Goal: Task Accomplishment & Management: Complete application form

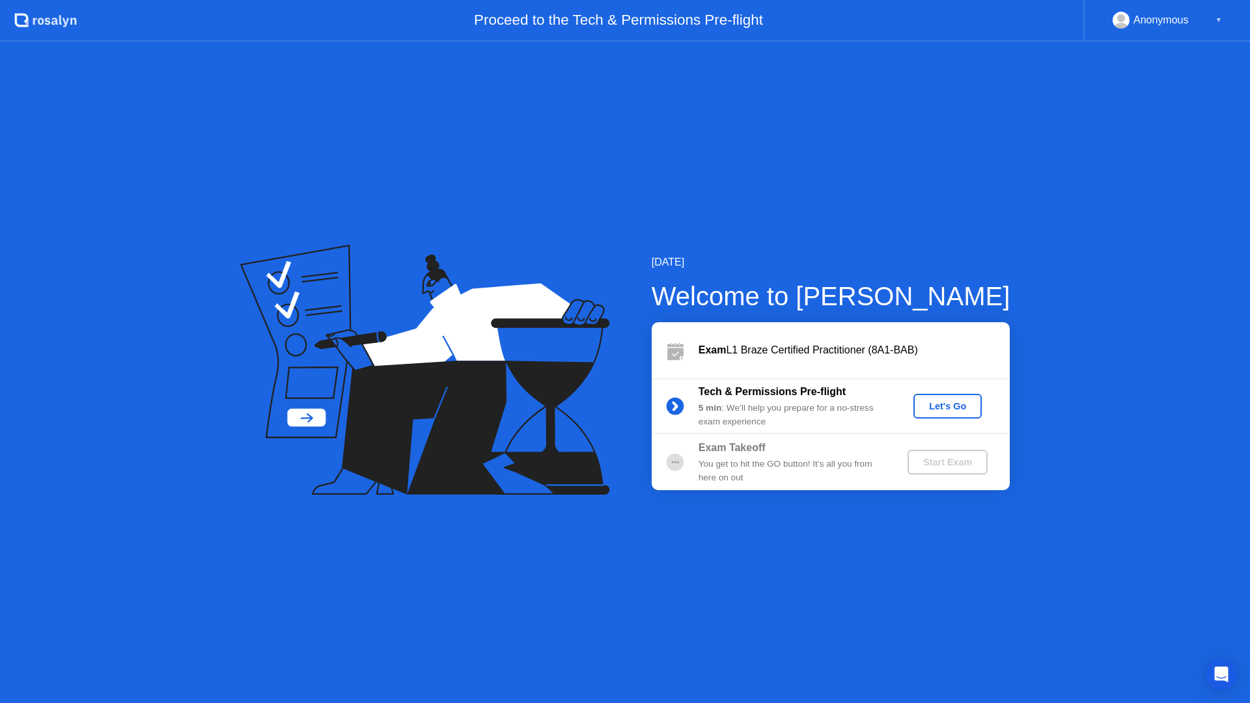
click at [949, 406] on div "Let's Go" at bounding box center [948, 406] width 58 height 10
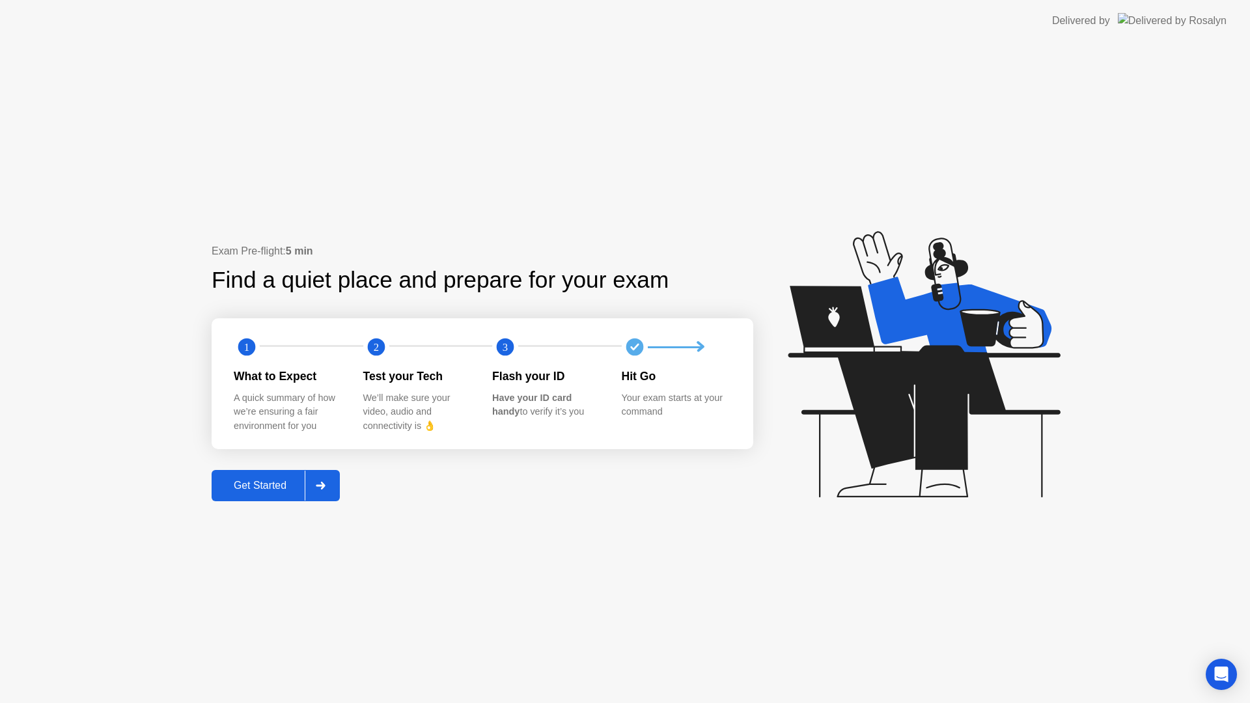
click at [270, 481] on div "Get Started" at bounding box center [259, 486] width 89 height 12
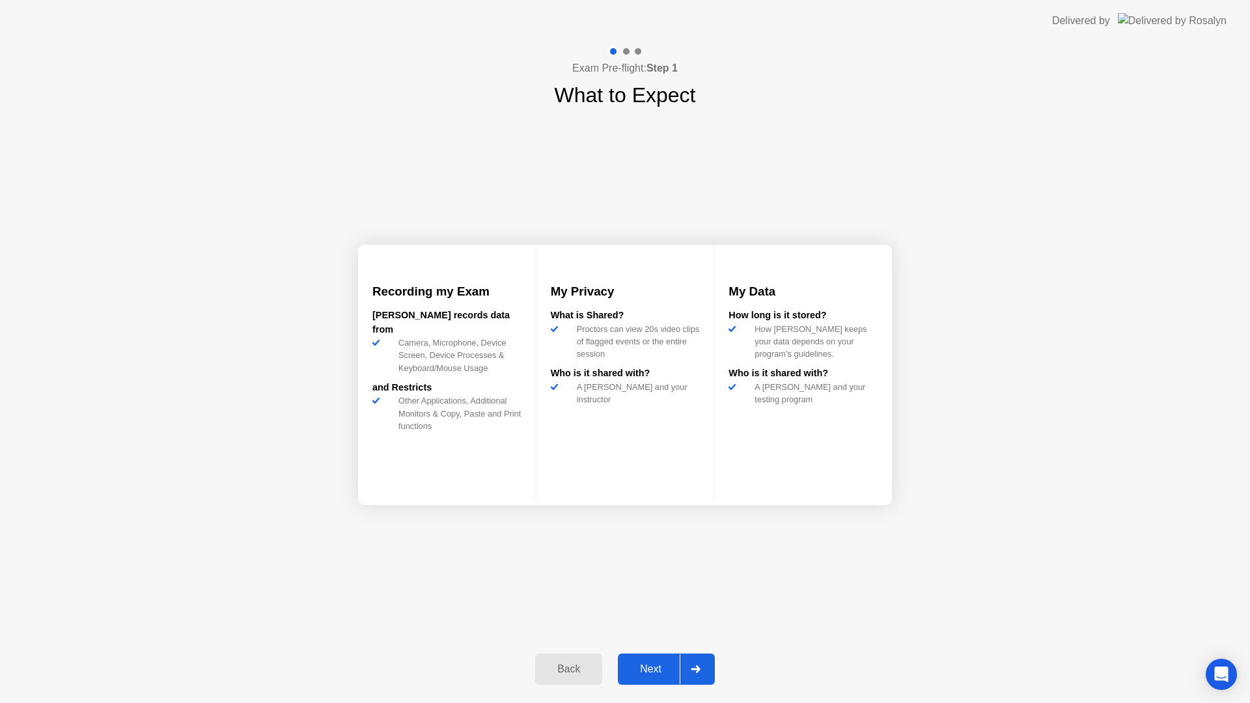
click at [654, 667] on button "Next" at bounding box center [666, 669] width 97 height 31
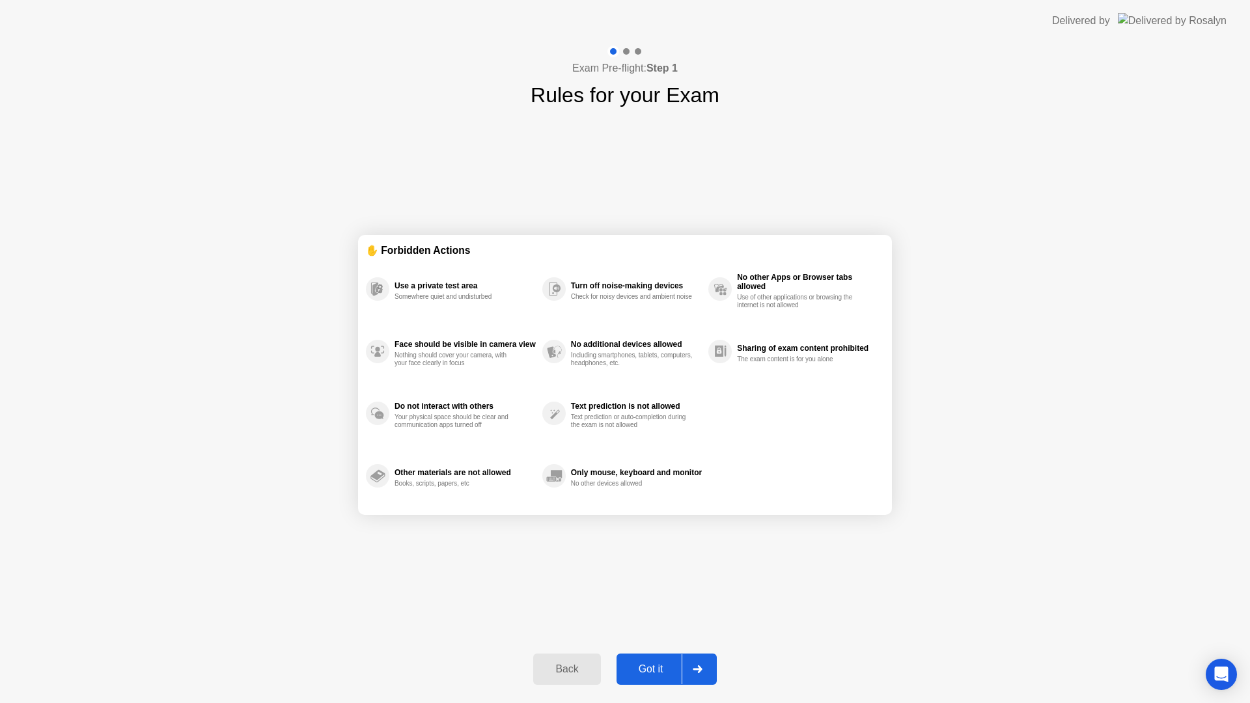
click at [655, 669] on div "Got it" at bounding box center [650, 669] width 61 height 12
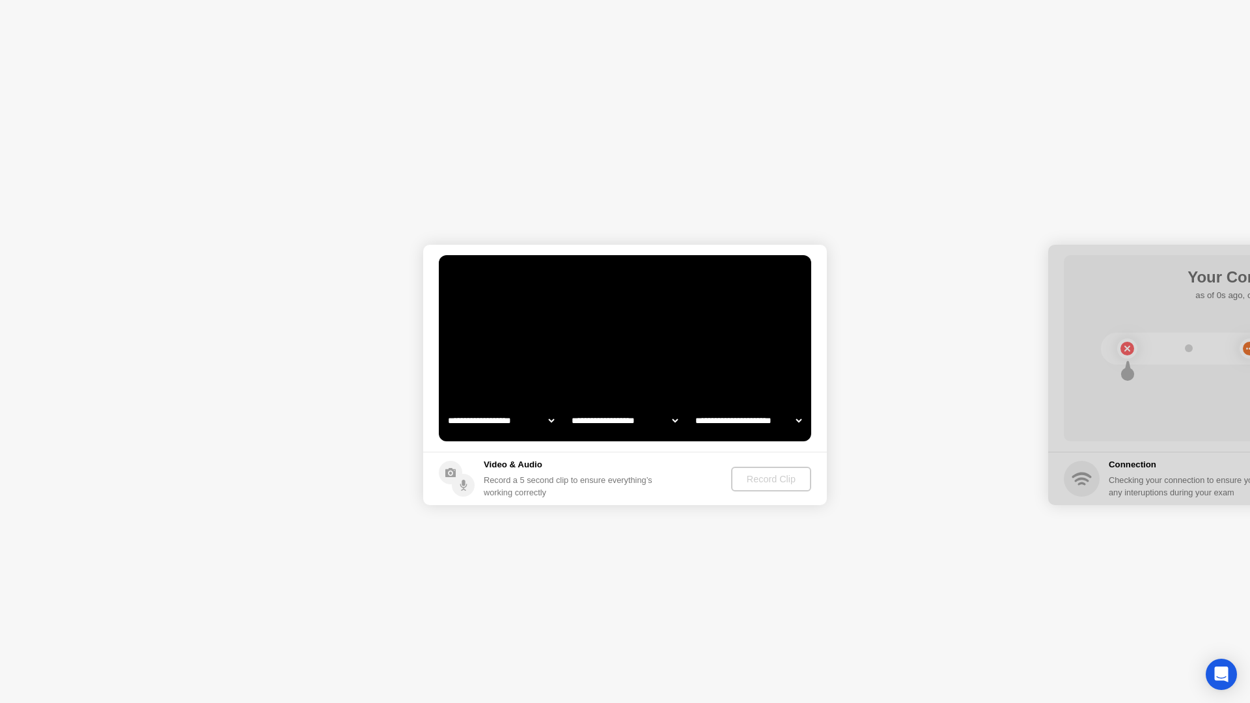
select select "**********"
select select "*******"
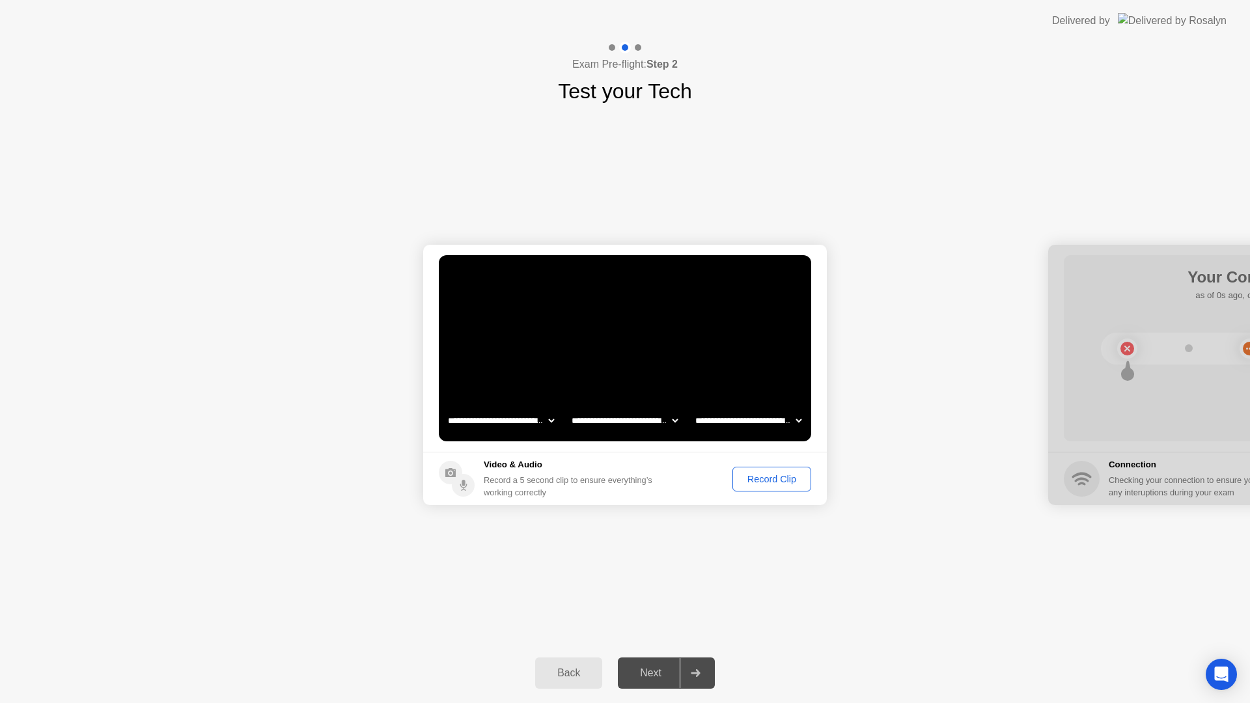
click at [645, 420] on select "**********" at bounding box center [624, 421] width 111 height 26
click at [542, 422] on select "**********" at bounding box center [500, 421] width 111 height 26
select select "**********"
click at [644, 674] on div "Next" at bounding box center [651, 673] width 58 height 12
drag, startPoint x: 1163, startPoint y: 579, endPoint x: 1067, endPoint y: 533, distance: 107.1
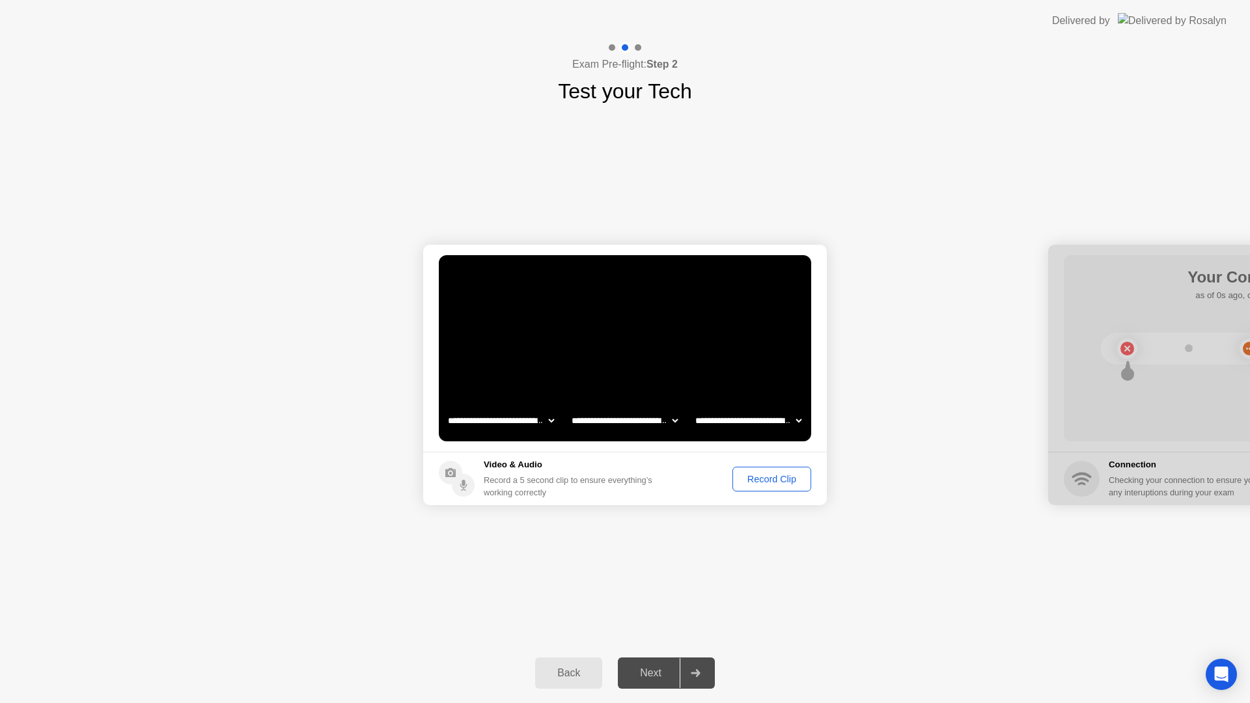
click at [1142, 578] on div "**********" at bounding box center [625, 375] width 1250 height 536
click at [792, 478] on div "Record Clip" at bounding box center [772, 479] width 70 height 10
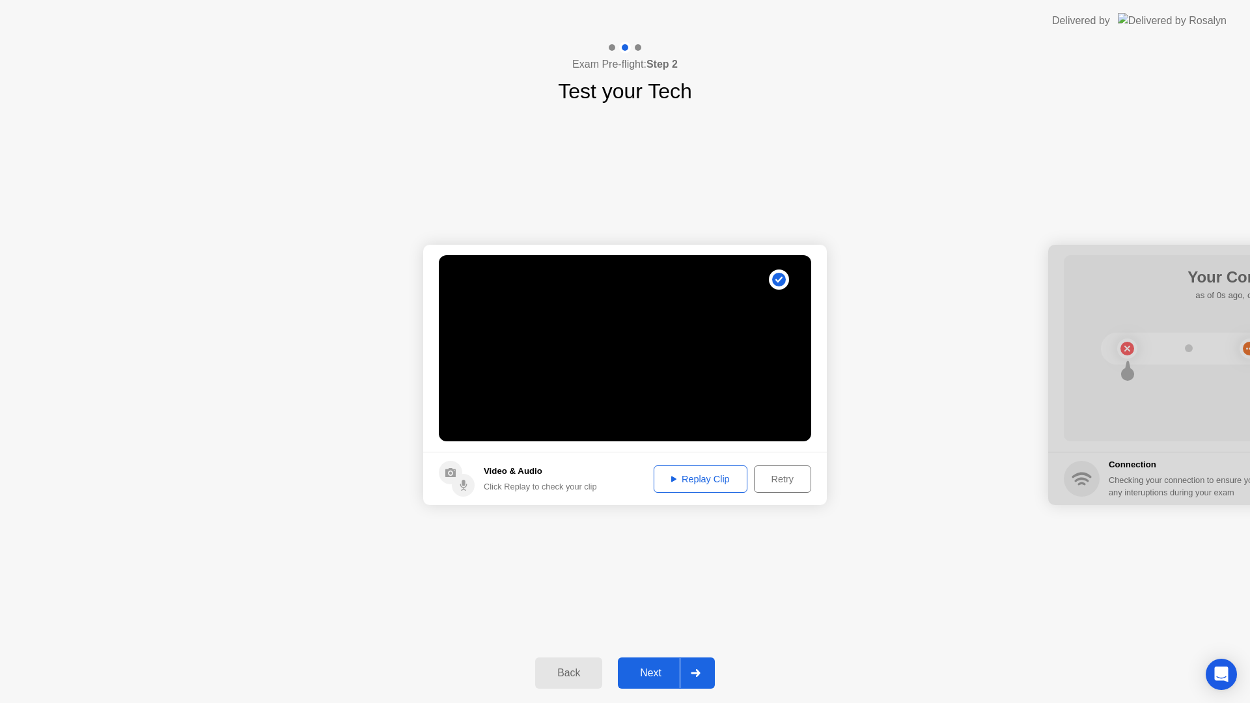
click at [653, 678] on div "Next" at bounding box center [651, 673] width 58 height 12
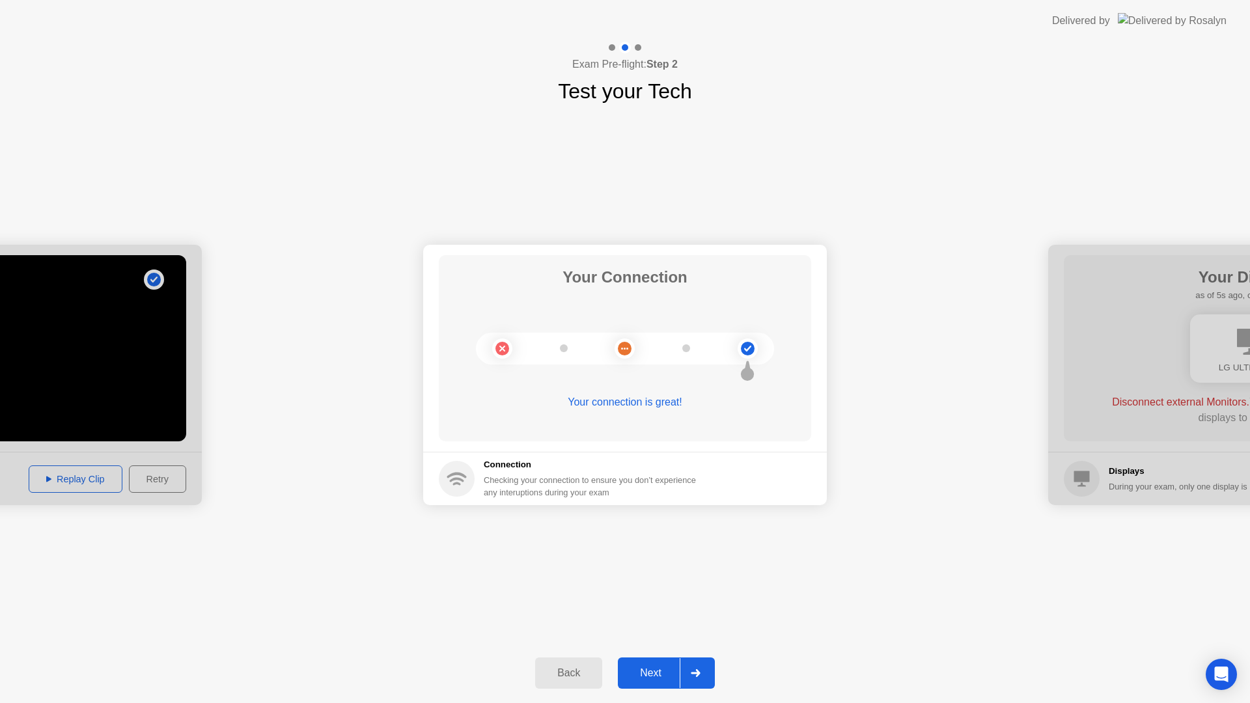
click at [674, 678] on div "Next" at bounding box center [651, 673] width 58 height 12
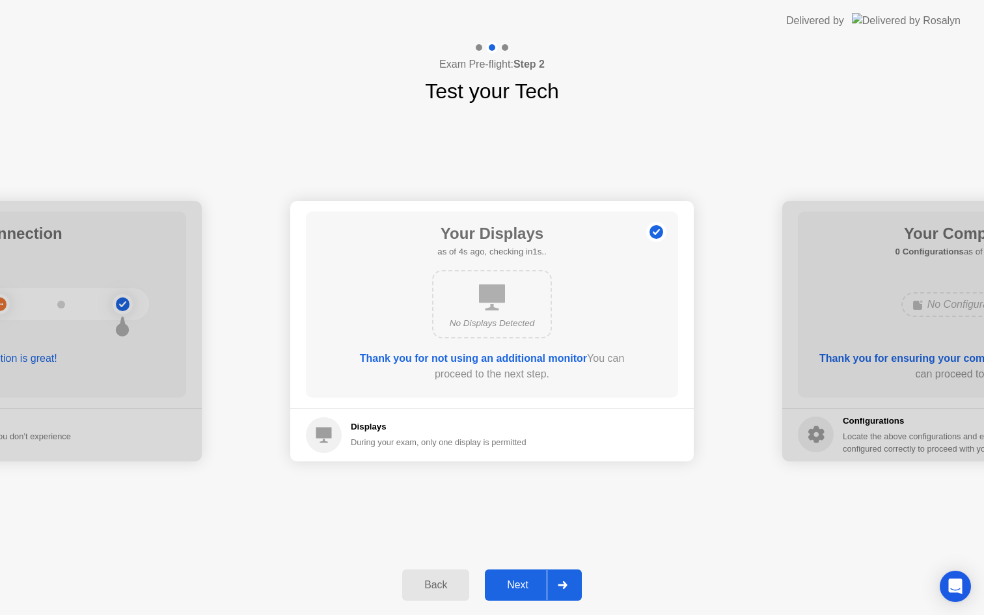
click at [516, 572] on button "Next" at bounding box center [533, 585] width 97 height 31
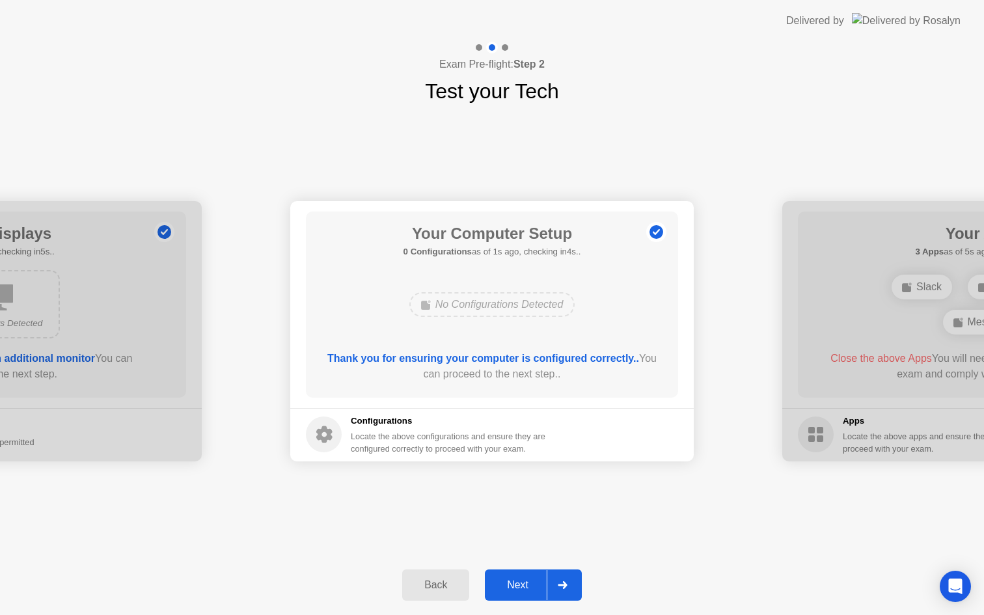
click at [520, 588] on div "Next" at bounding box center [518, 585] width 58 height 12
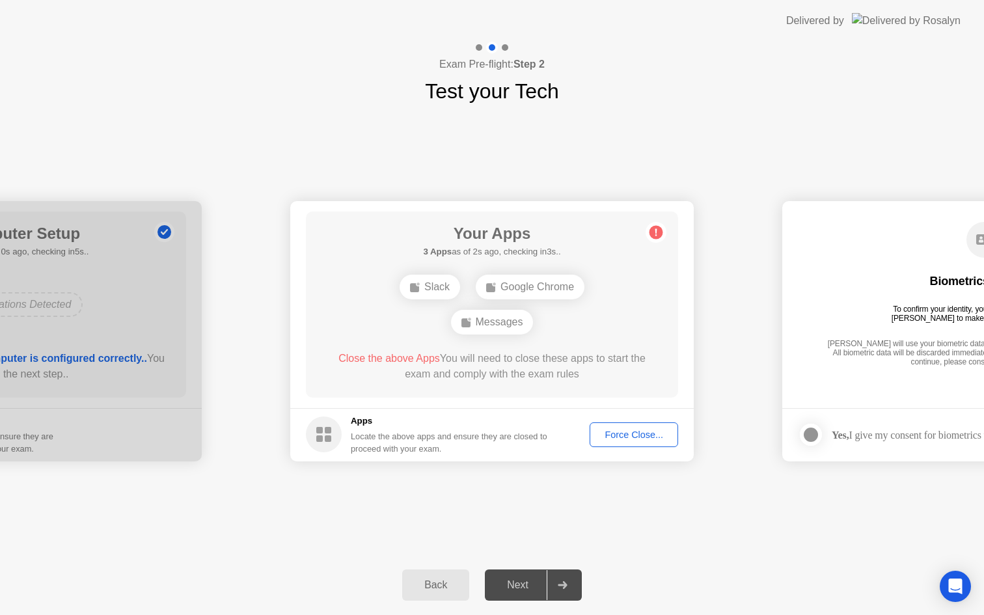
click at [639, 433] on div "Force Close..." at bounding box center [633, 435] width 79 height 10
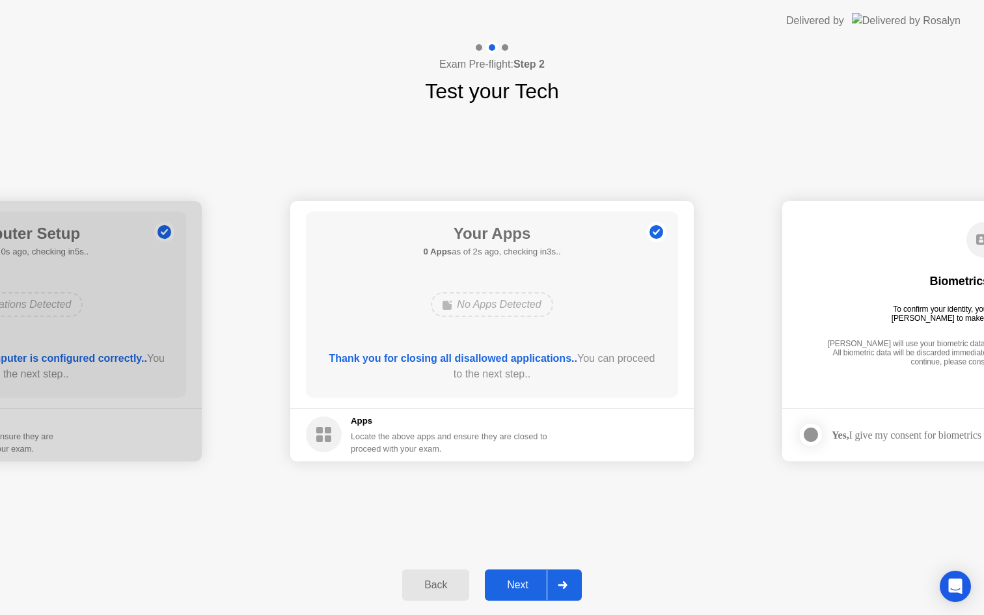
drag, startPoint x: 534, startPoint y: 574, endPoint x: 531, endPoint y: 587, distance: 13.0
click at [531, 586] on div "Back Next" at bounding box center [492, 585] width 984 height 60
click at [528, 590] on div "Next" at bounding box center [518, 585] width 58 height 12
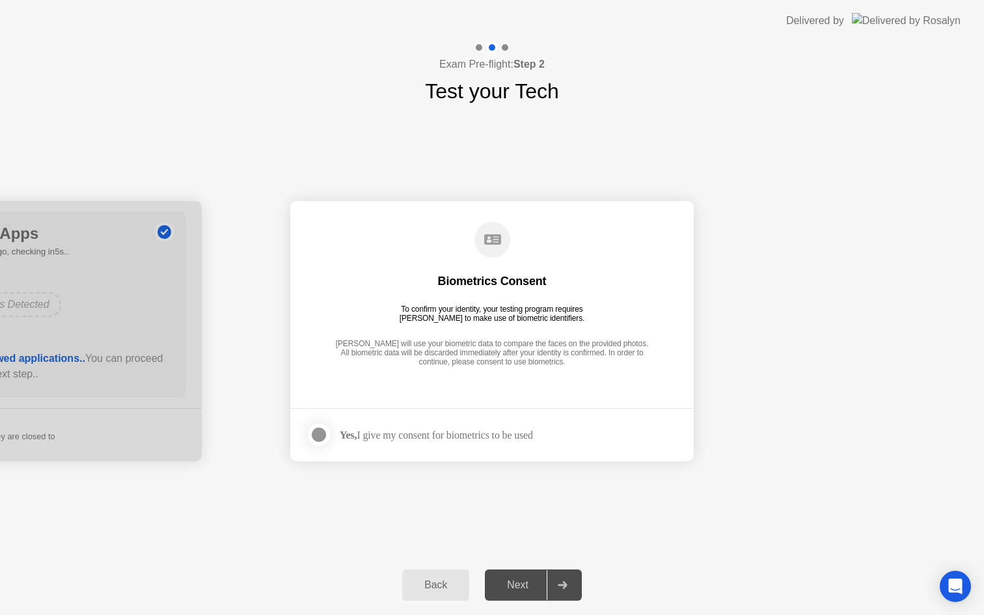
click at [498, 362] on div "[PERSON_NAME] will use your biometric data to compare the faces on the provided…" at bounding box center [492, 353] width 320 height 29
click at [319, 437] on div at bounding box center [319, 435] width 16 height 16
click at [527, 587] on div "Next" at bounding box center [518, 585] width 58 height 12
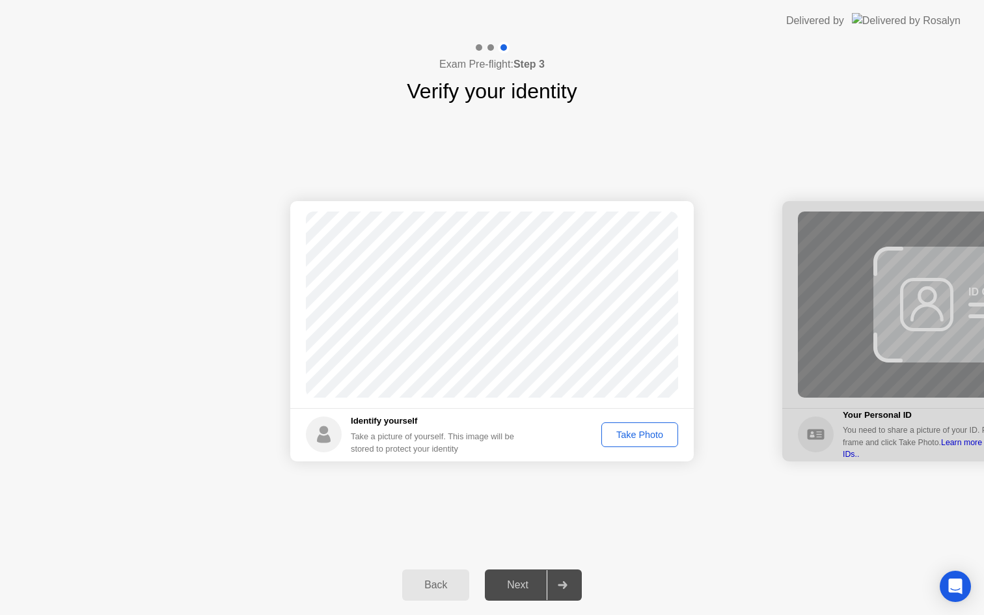
click at [653, 437] on div "Take Photo" at bounding box center [640, 435] width 68 height 10
click at [521, 586] on div "Next" at bounding box center [518, 585] width 58 height 12
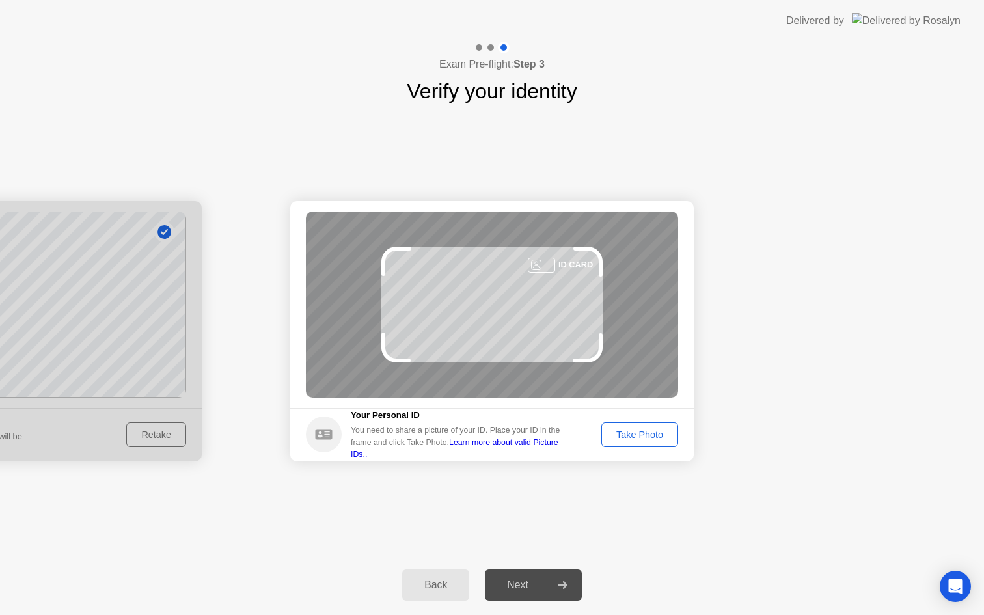
click at [628, 437] on div "Take Photo" at bounding box center [640, 435] width 68 height 10
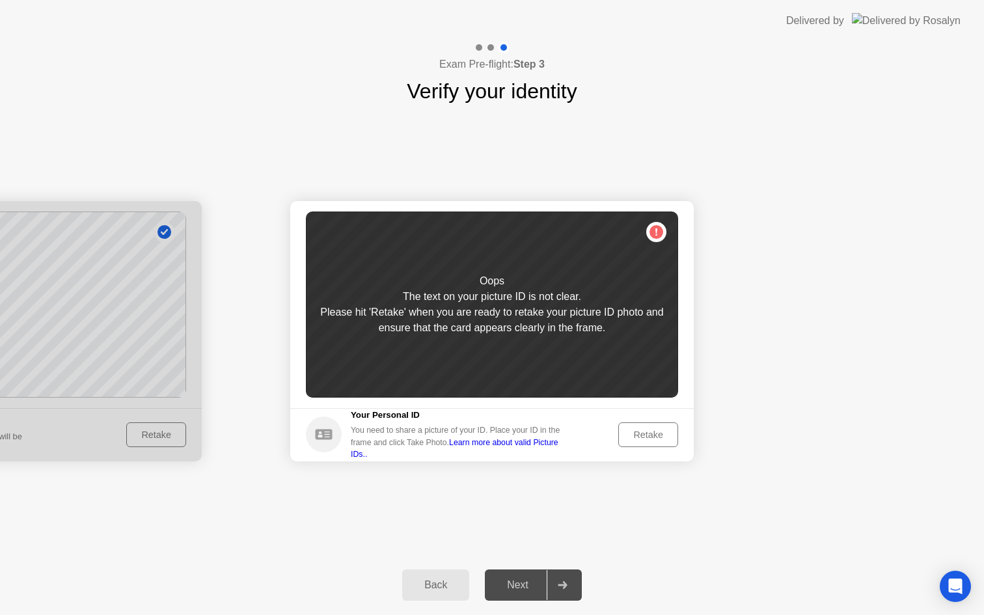
click at [652, 436] on div "Retake" at bounding box center [648, 435] width 51 height 10
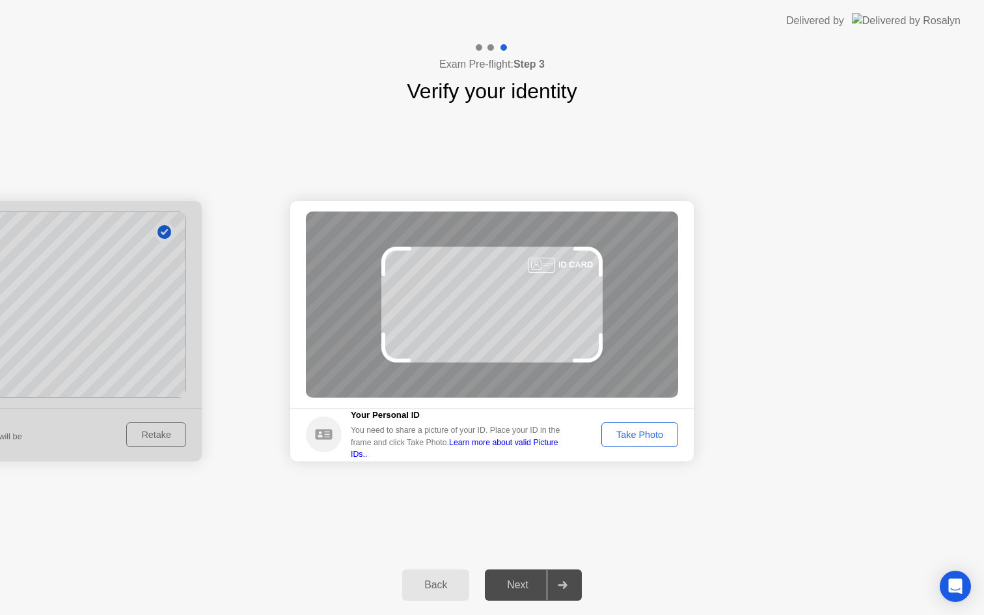
click at [645, 435] on div "Take Photo" at bounding box center [640, 435] width 68 height 10
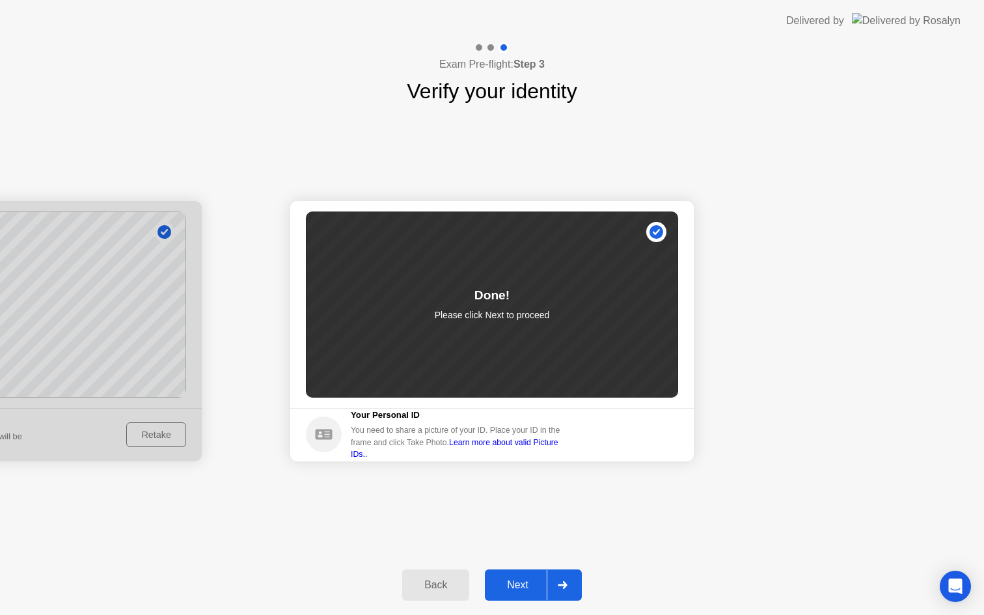
click at [659, 230] on div "Done! Please click Next to proceed" at bounding box center [492, 305] width 372 height 186
click at [523, 585] on div "Next" at bounding box center [518, 585] width 58 height 12
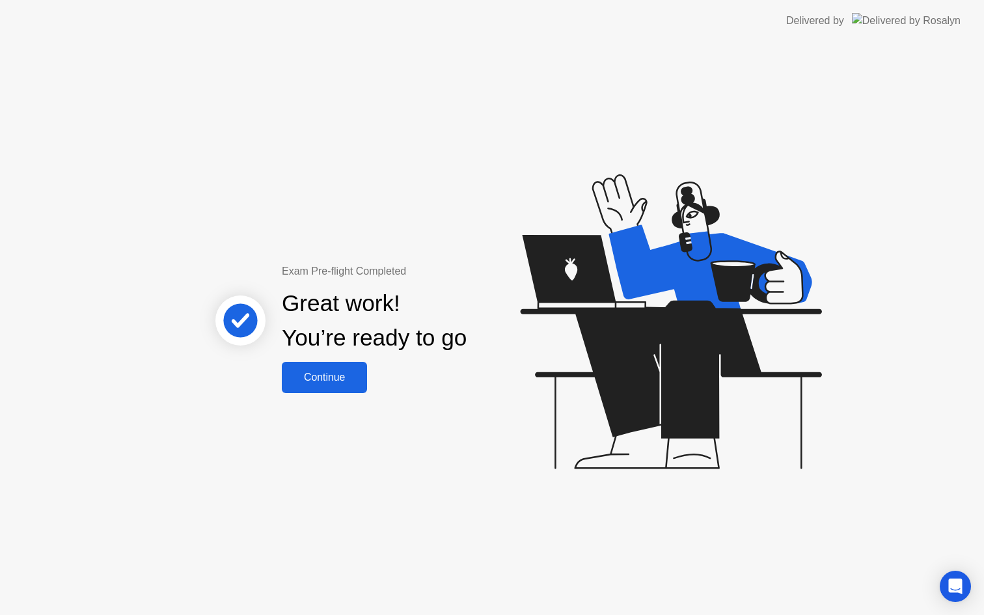
click at [341, 382] on div "Continue" at bounding box center [324, 378] width 77 height 12
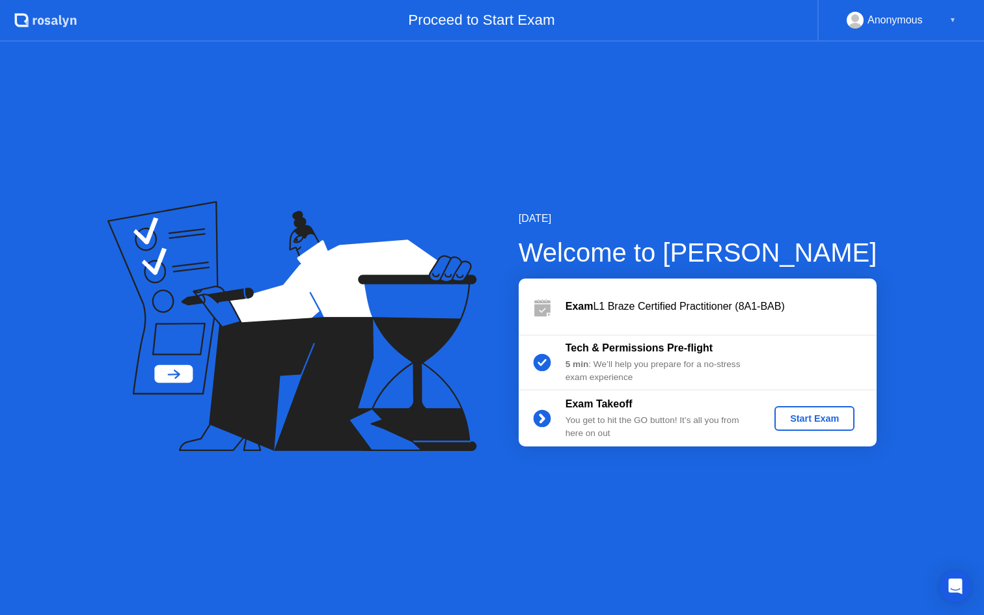
click at [816, 419] on div "Start Exam" at bounding box center [815, 418] width 70 height 10
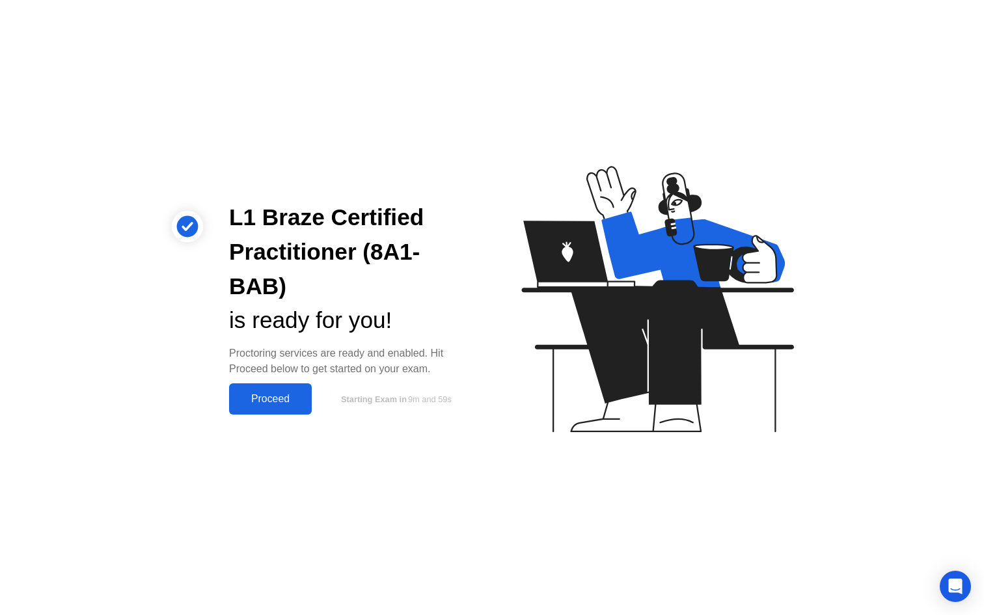
click at [271, 396] on div "Proceed" at bounding box center [270, 399] width 75 height 12
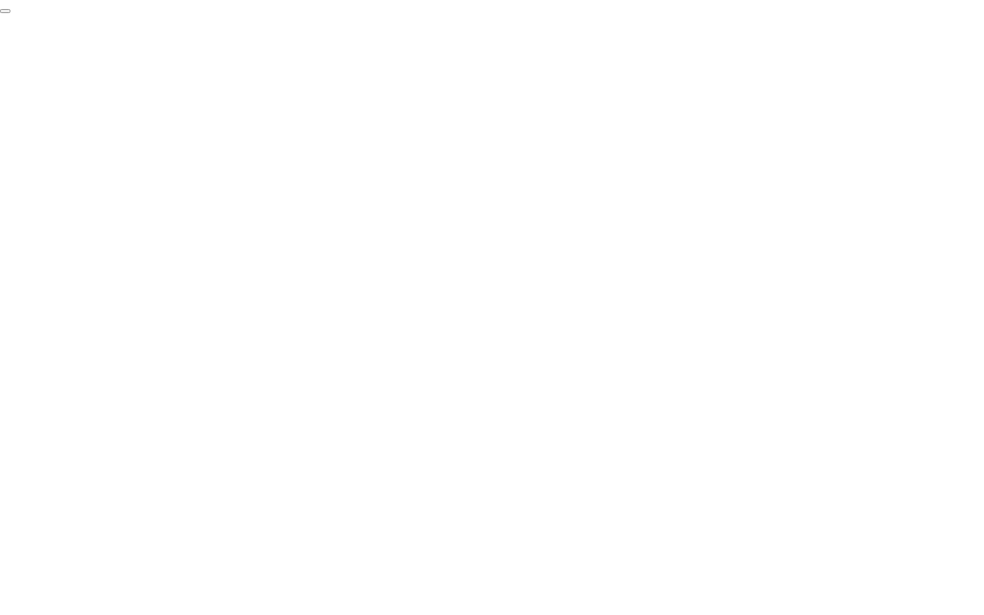
click div "End Proctoring Session"
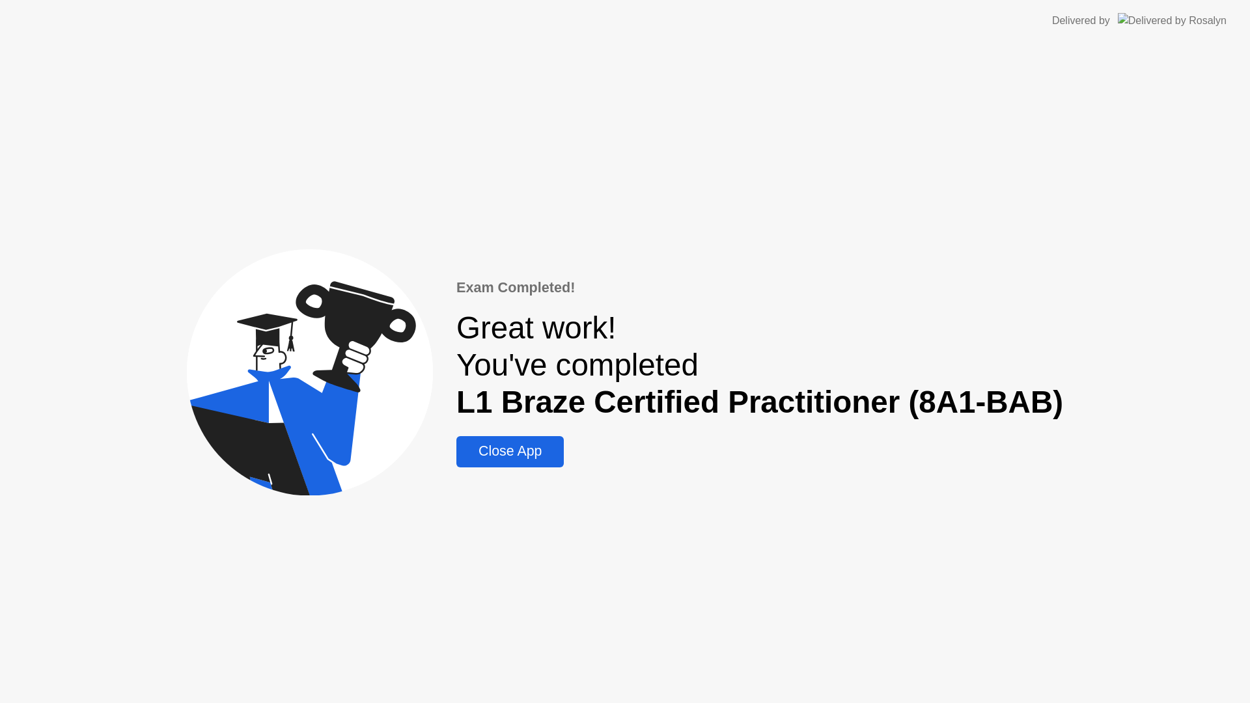
click at [0, 602] on html "Delivered by Exam Completed! Great work! You've completed L1 Braze Certified Pr…" at bounding box center [625, 351] width 1250 height 703
click at [527, 452] on div "Close App" at bounding box center [510, 451] width 100 height 16
